Goal: Task Accomplishment & Management: Use online tool/utility

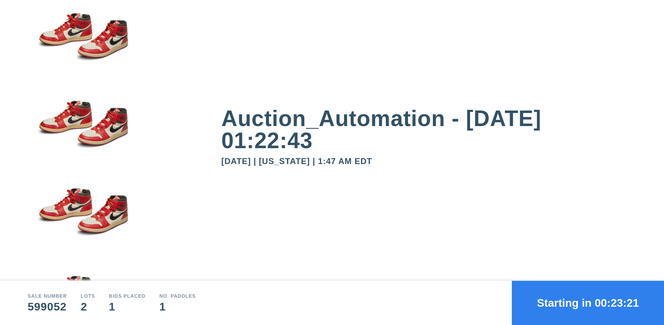
click at [588, 303] on button "Starting in 00:23:21" at bounding box center [588, 303] width 152 height 44
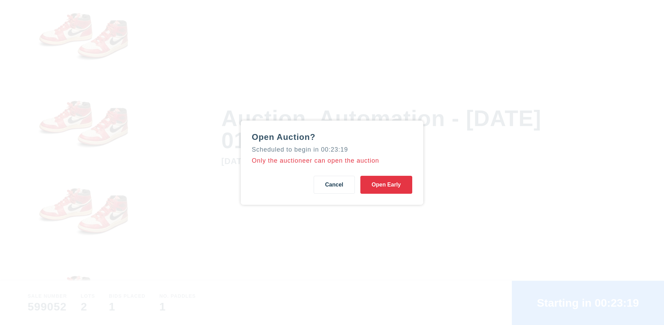
click at [386, 185] on button "Open Early" at bounding box center [386, 185] width 52 height 18
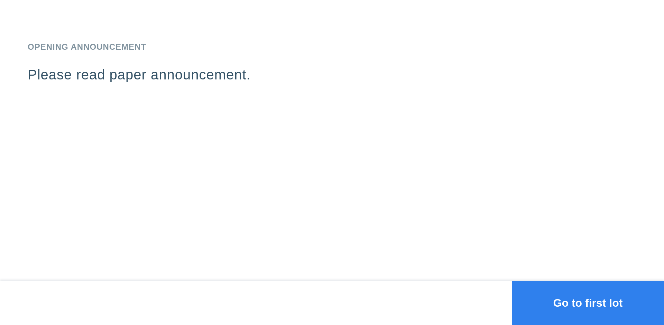
click at [588, 303] on button "Go to first lot" at bounding box center [588, 303] width 152 height 44
